Goal: Transaction & Acquisition: Subscribe to service/newsletter

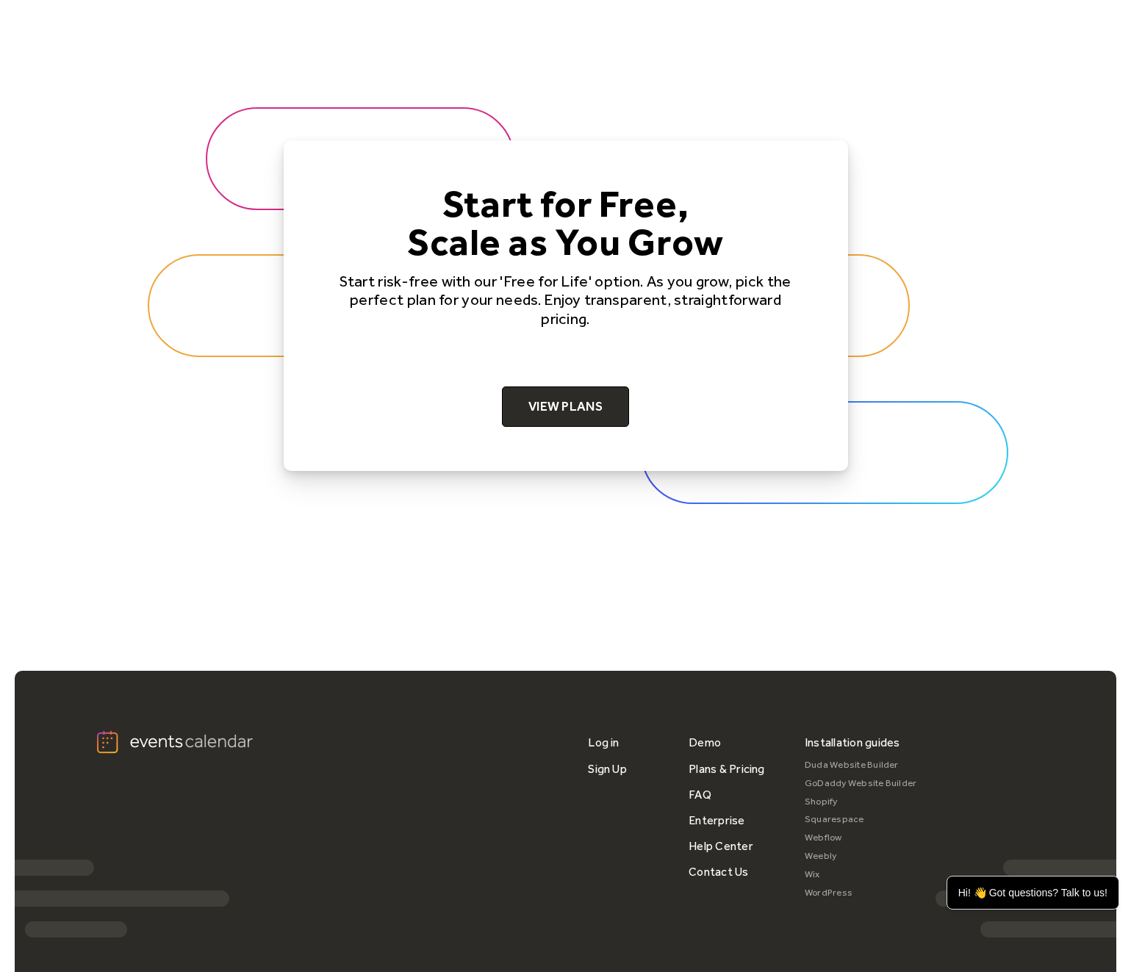
scroll to position [4482, 0]
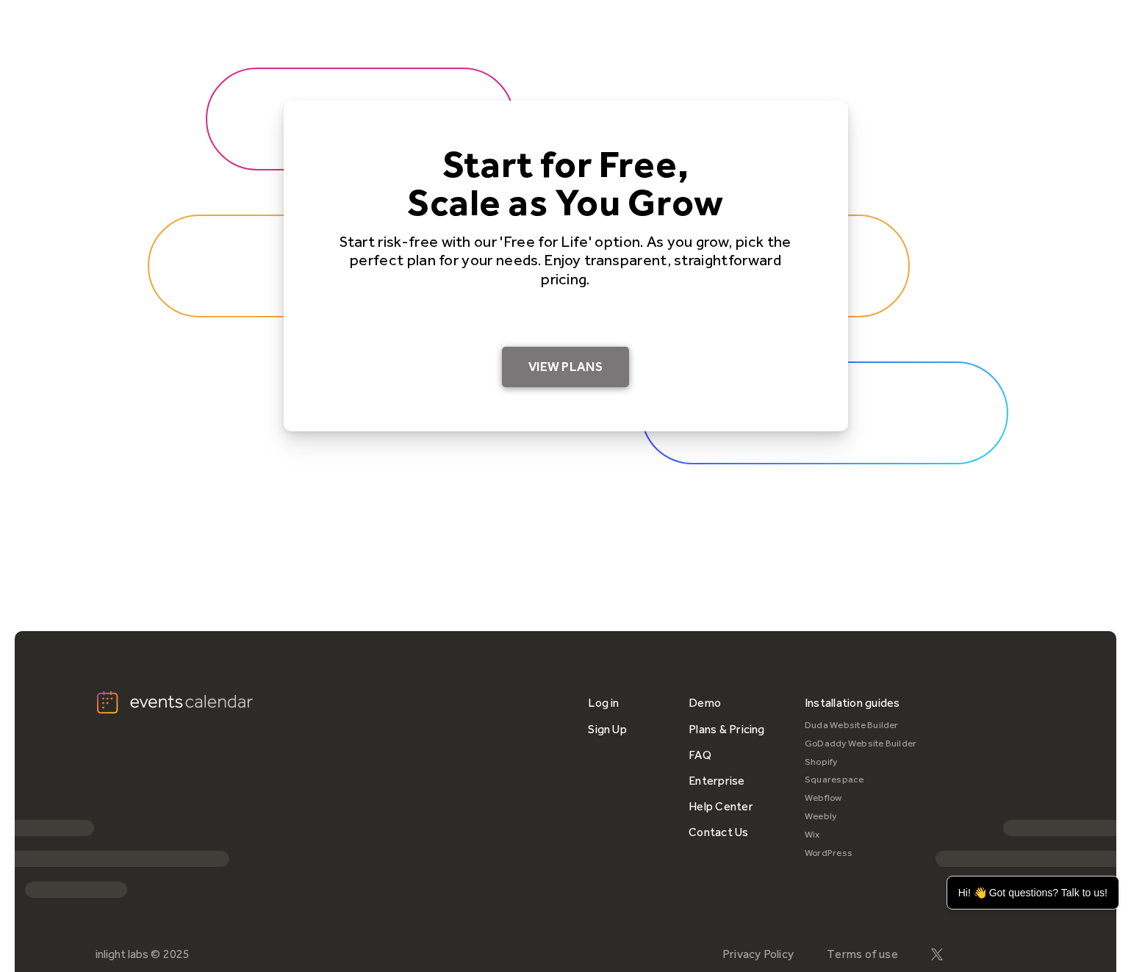
click at [550, 375] on link "View Plans" at bounding box center [565, 367] width 127 height 41
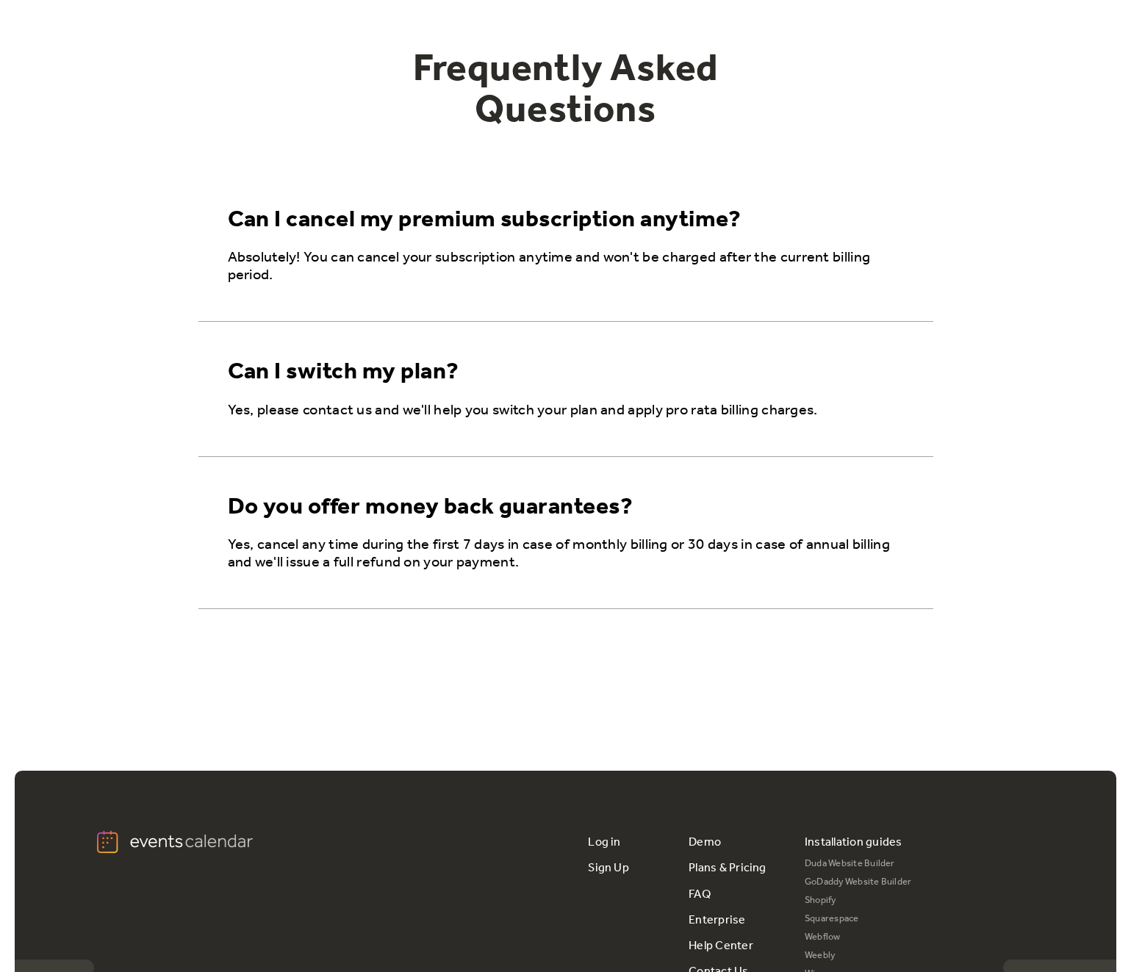
scroll to position [2420, 0]
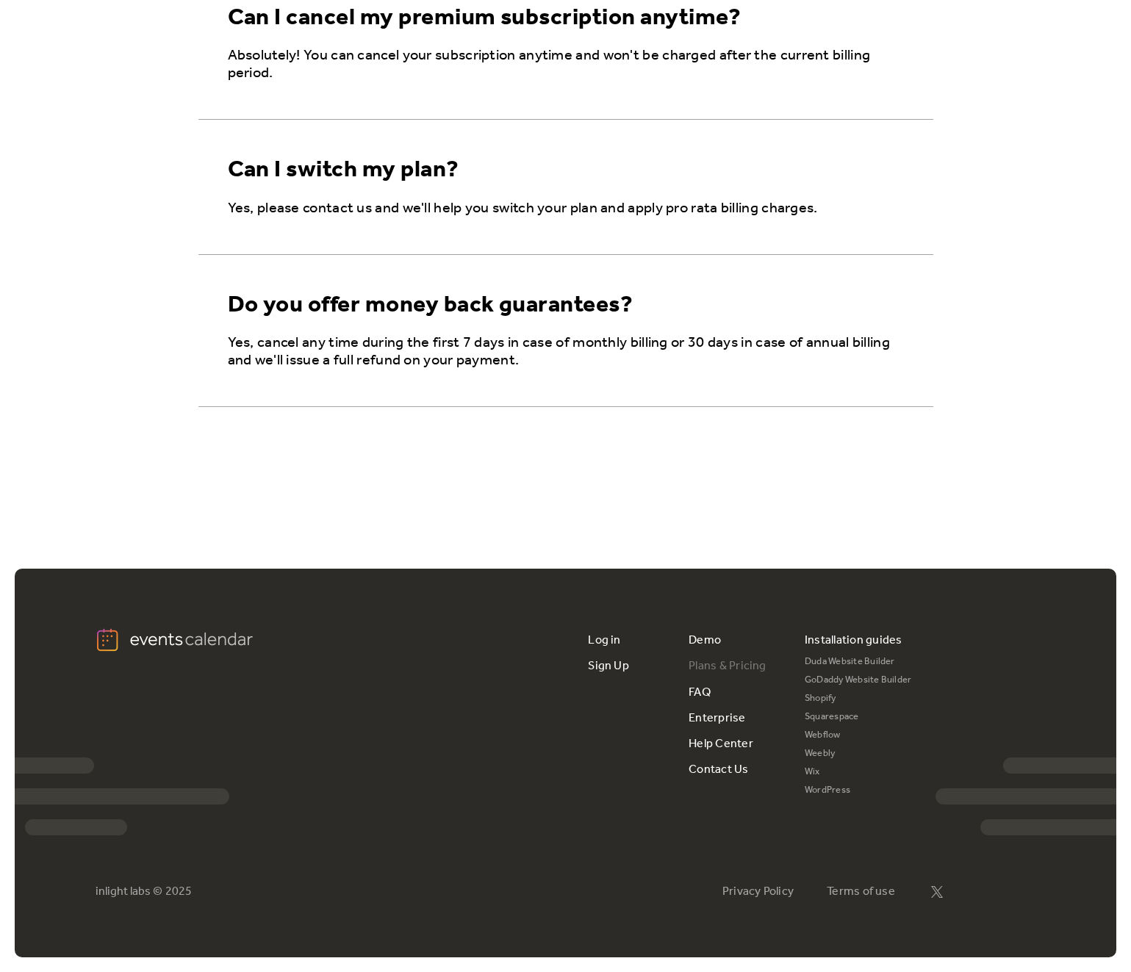
click at [727, 666] on link "Plans & Pricing" at bounding box center [727, 666] width 78 height 26
